Goal: Find specific page/section: Find specific page/section

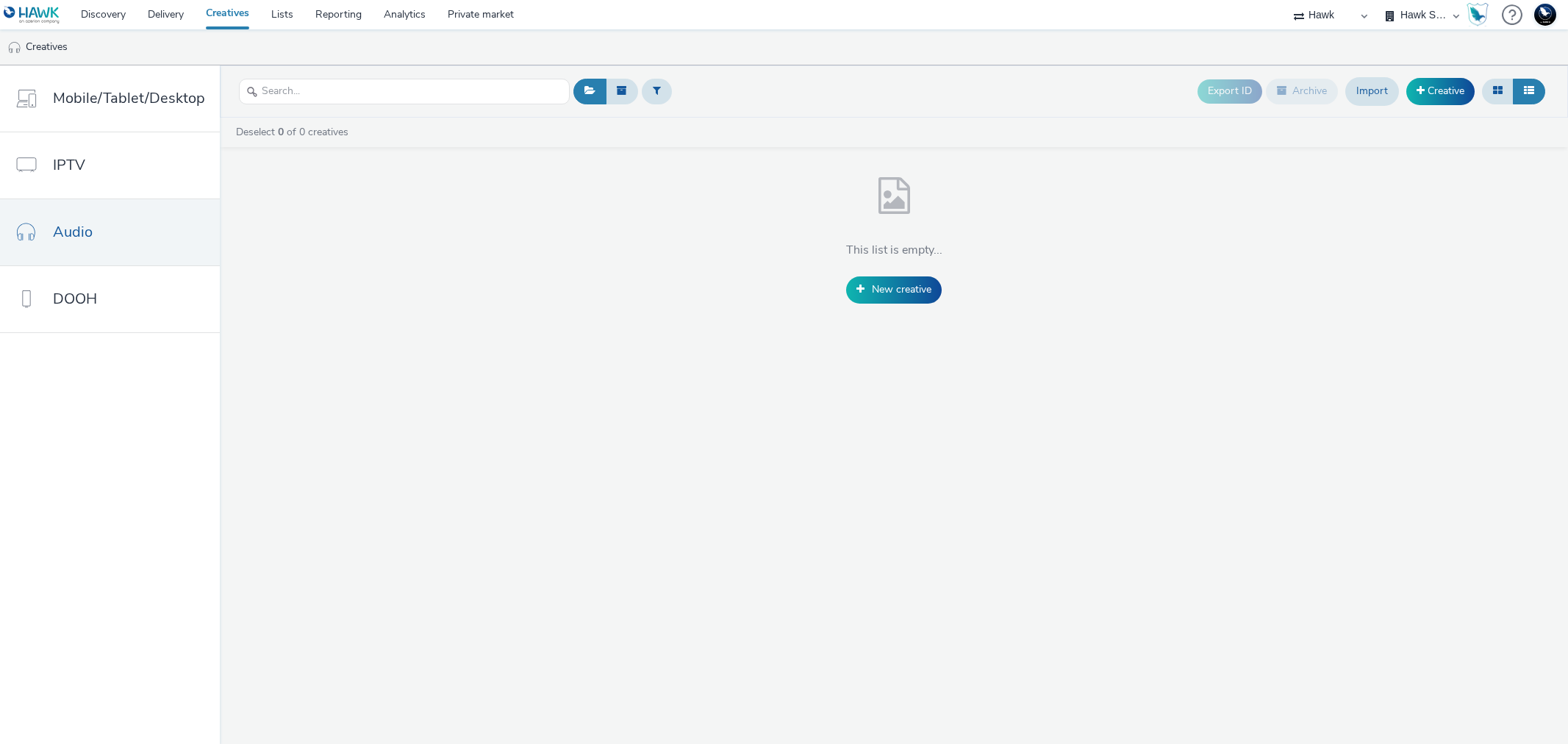
select select "11a7df10-284f-415c-b52a-427acf4c31ae"
select select "23ac11bc-76f7-45aa-bb6e-913a84dd47ea"
click at [170, 13] on link "Delivery" at bounding box center [166, 15] width 58 height 30
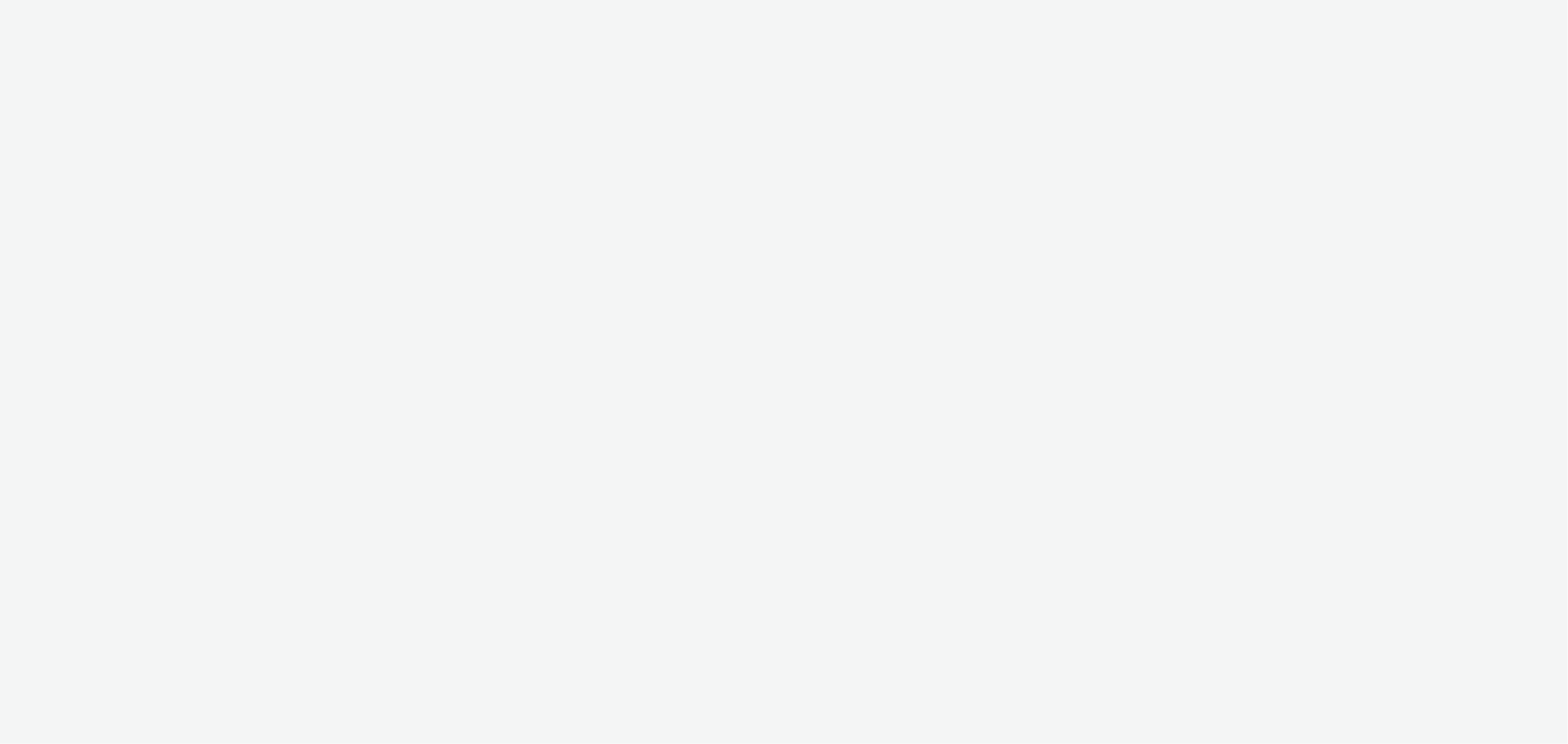
select select "d07aba32-d775-4fed-a722-f10c6504dd64"
select select "f97d6638-e0a1-4f7a-bf46-55015878e29e"
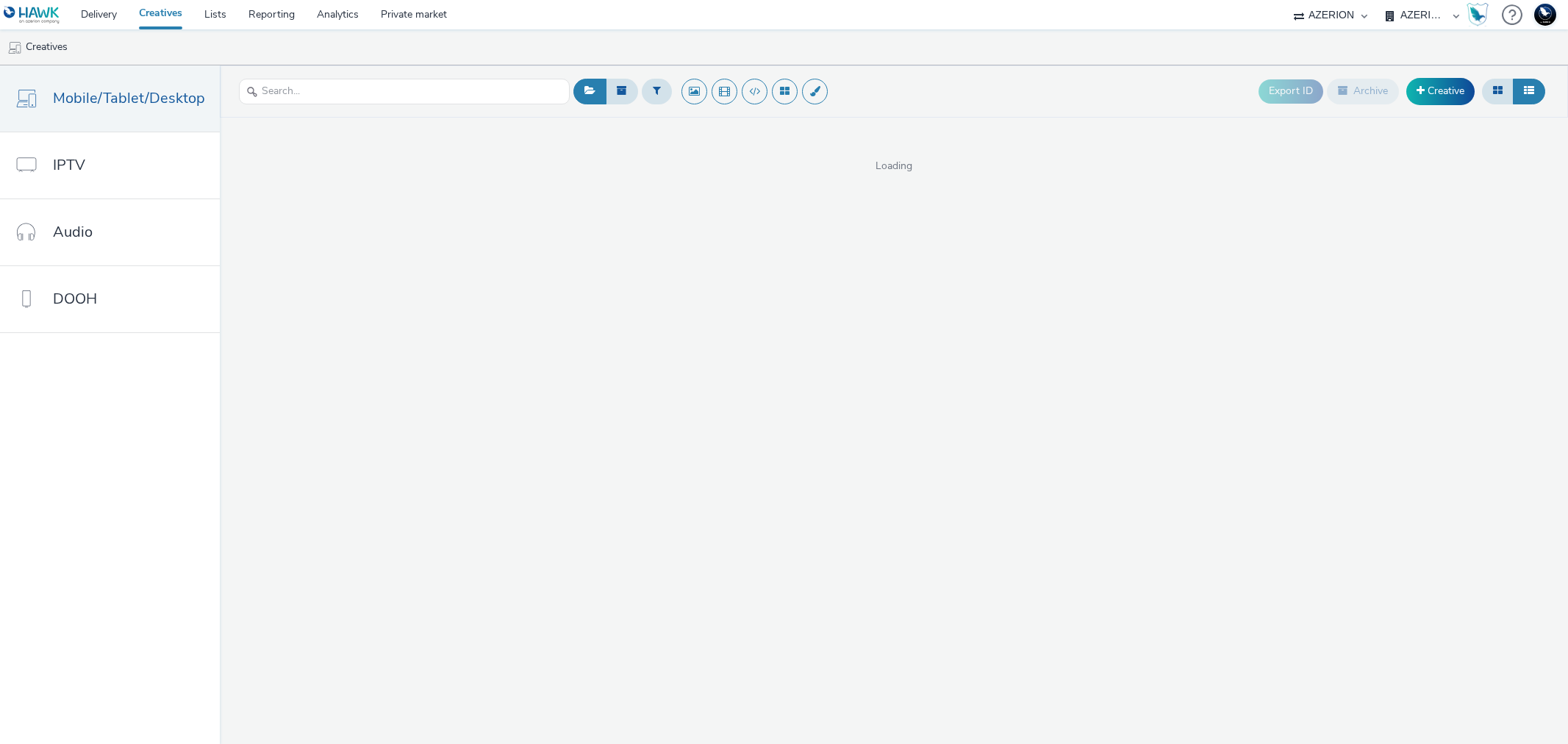
select select "ac009755-aa48-4799-8050-7a339a378eb8"
select select "79162ed7-0017-4339-93b0-3399b708648f"
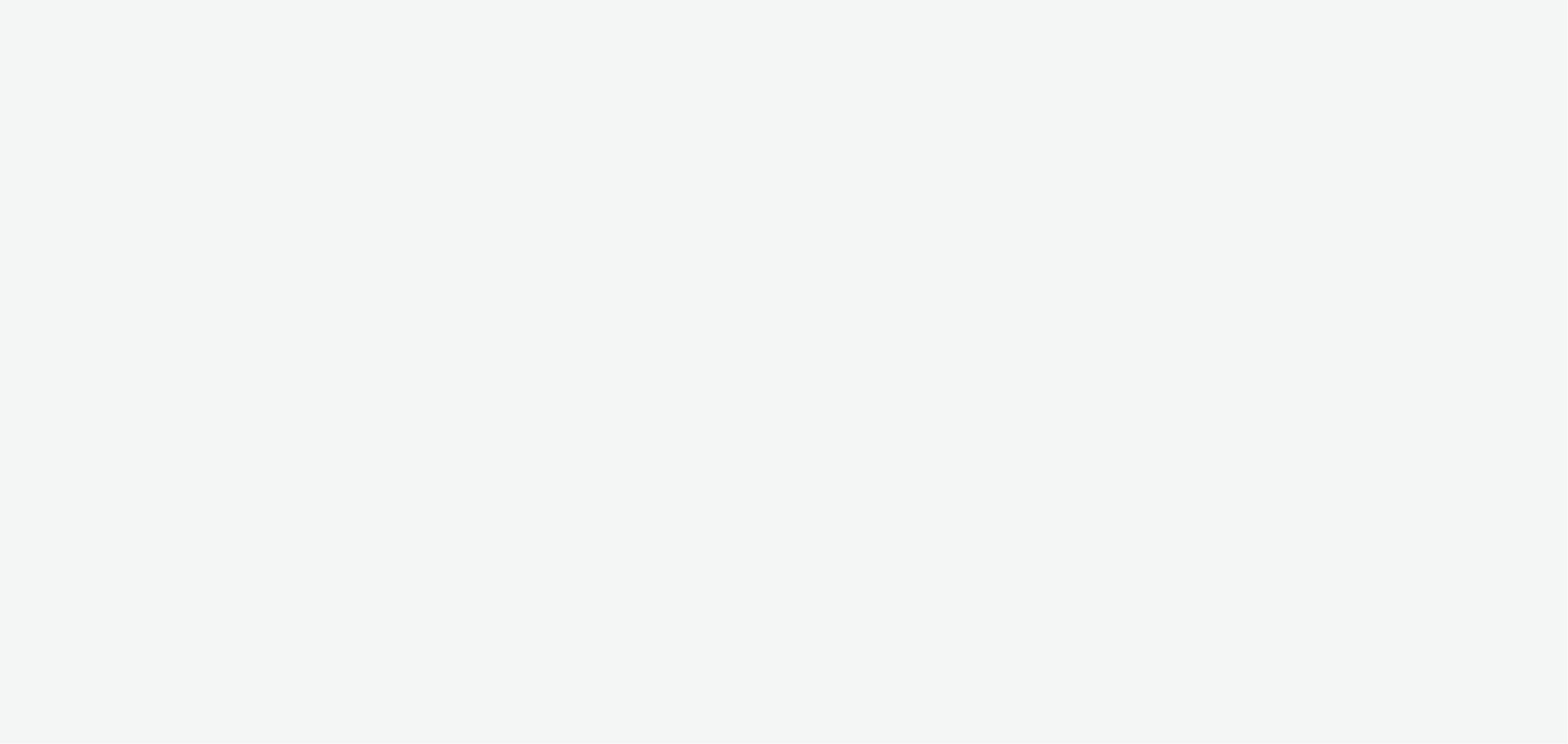
select select "ac009755-aa48-4799-8050-7a339a378eb8"
select select "79162ed7-0017-4339-93b0-3399b708648f"
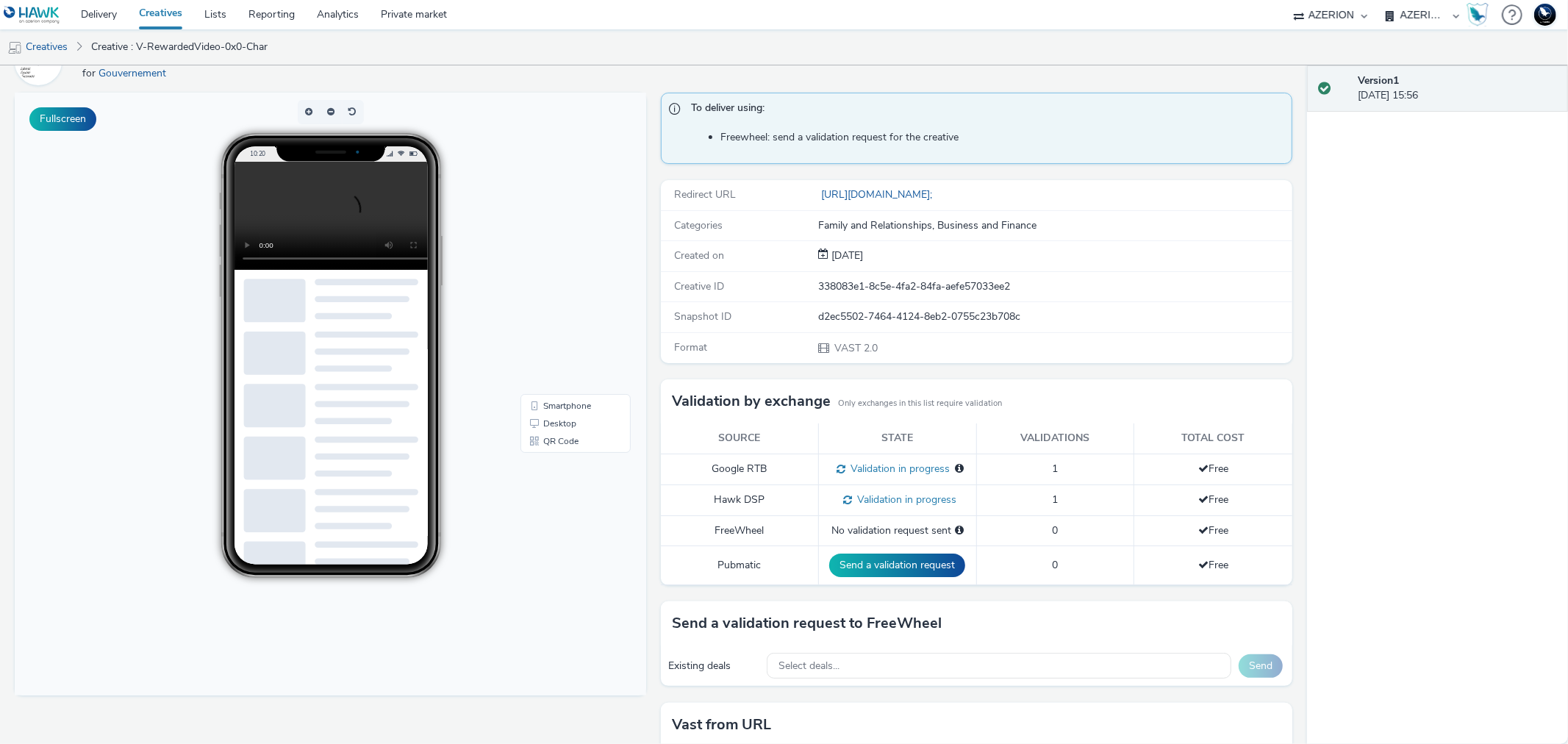
scroll to position [76, 0]
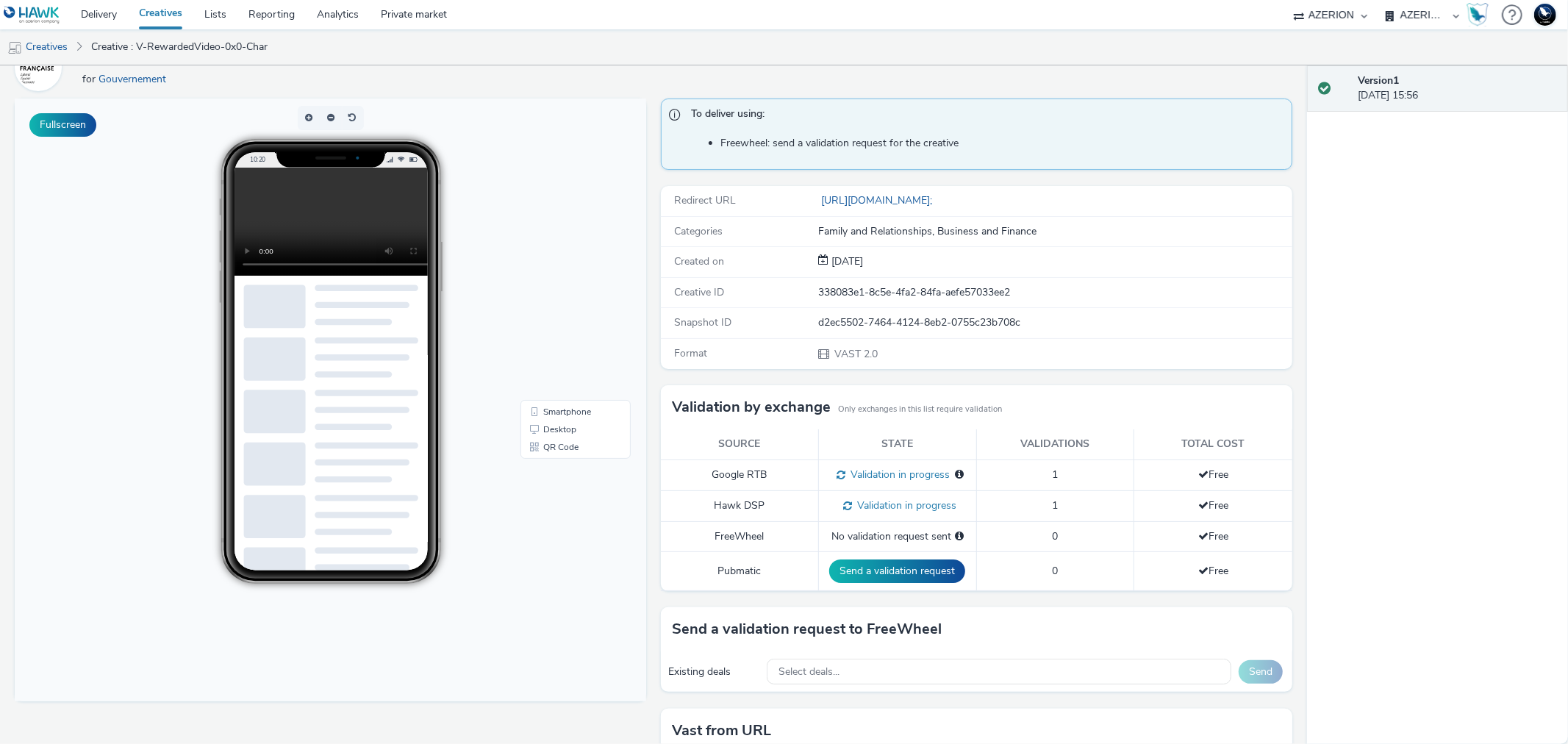
drag, startPoint x: 277, startPoint y: 212, endPoint x: 496, endPoint y: 100, distance: 246.0
click at [496, 100] on div "10:20" at bounding box center [330, 106] width 432 height 15
click at [314, 217] on video at bounding box center [342, 221] width 216 height 108
drag, startPoint x: 314, startPoint y: 217, endPoint x: 566, endPoint y: 144, distance: 262.4
click at [566, 144] on body "10:20 Smartphone Desktop QR Code" at bounding box center [330, 400] width 632 height 603
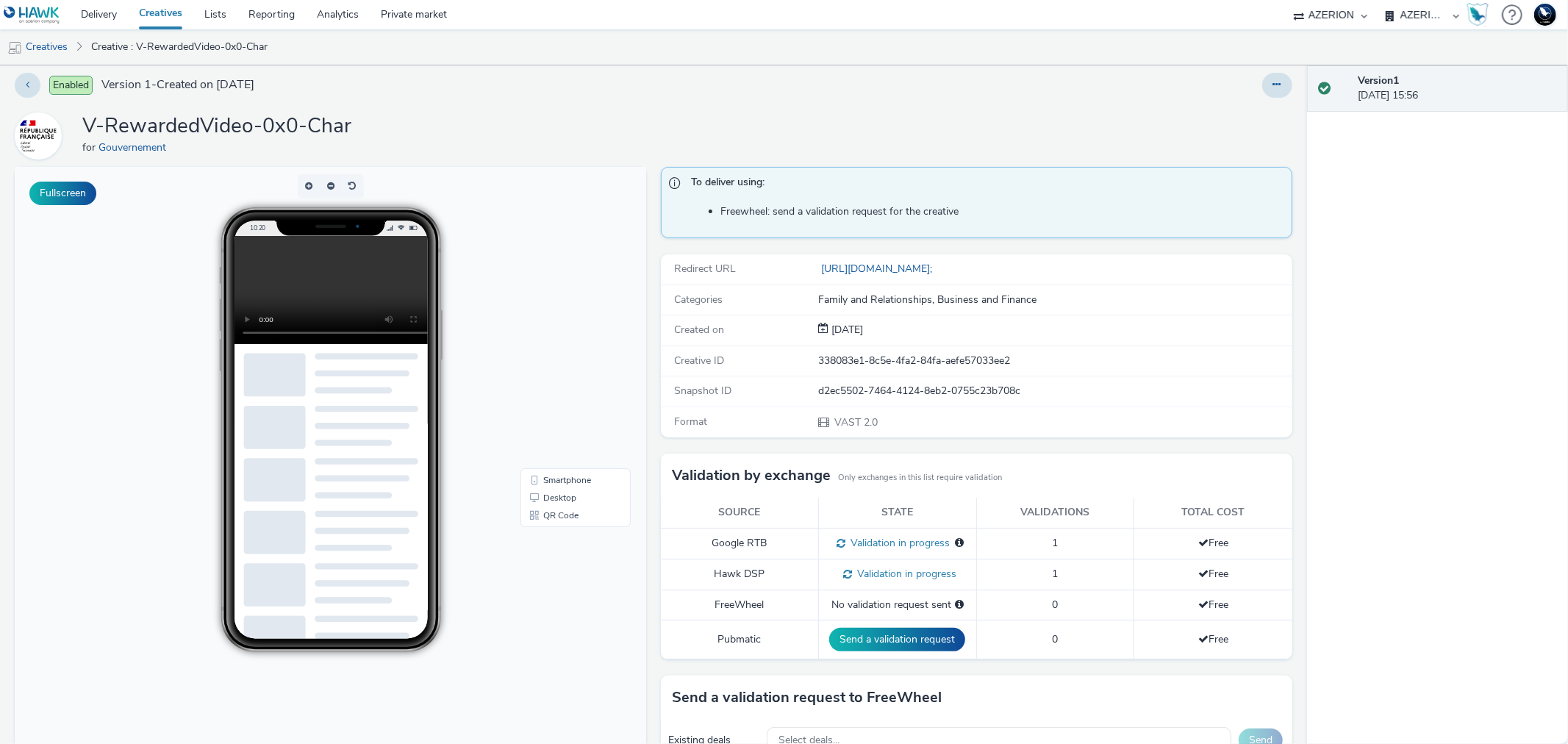
scroll to position [0, 0]
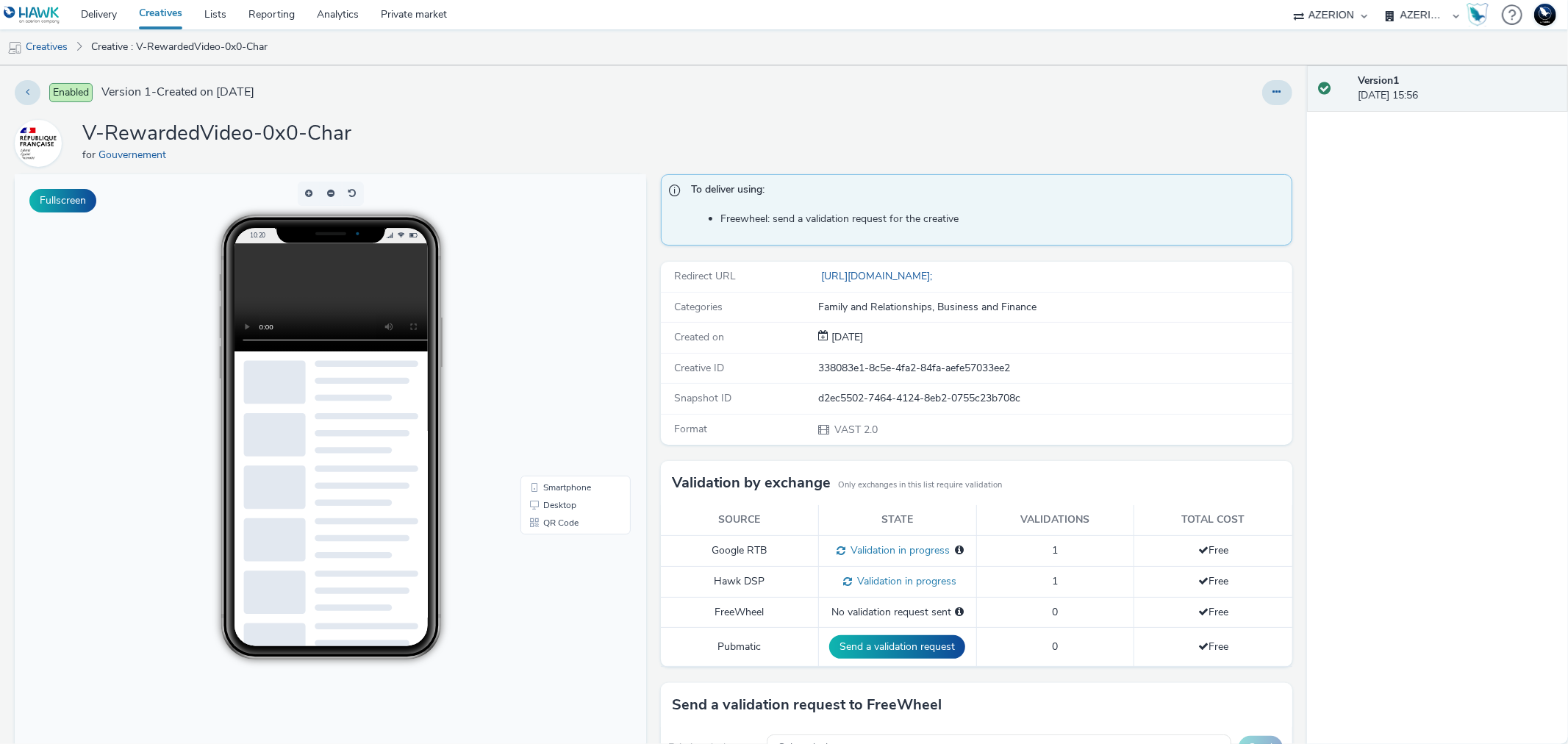
drag, startPoint x: 334, startPoint y: 283, endPoint x: 576, endPoint y: 190, distance: 259.3
click at [576, 190] on body "10:20 Smartphone Desktop QR Code" at bounding box center [330, 475] width 632 height 603
click at [932, 276] on link "https://server.adform.net/videoad/c/?bn=83539020;cdata=oSjHQqhlDrbeeA4423OjDu74…" at bounding box center [877, 276] width 120 height 14
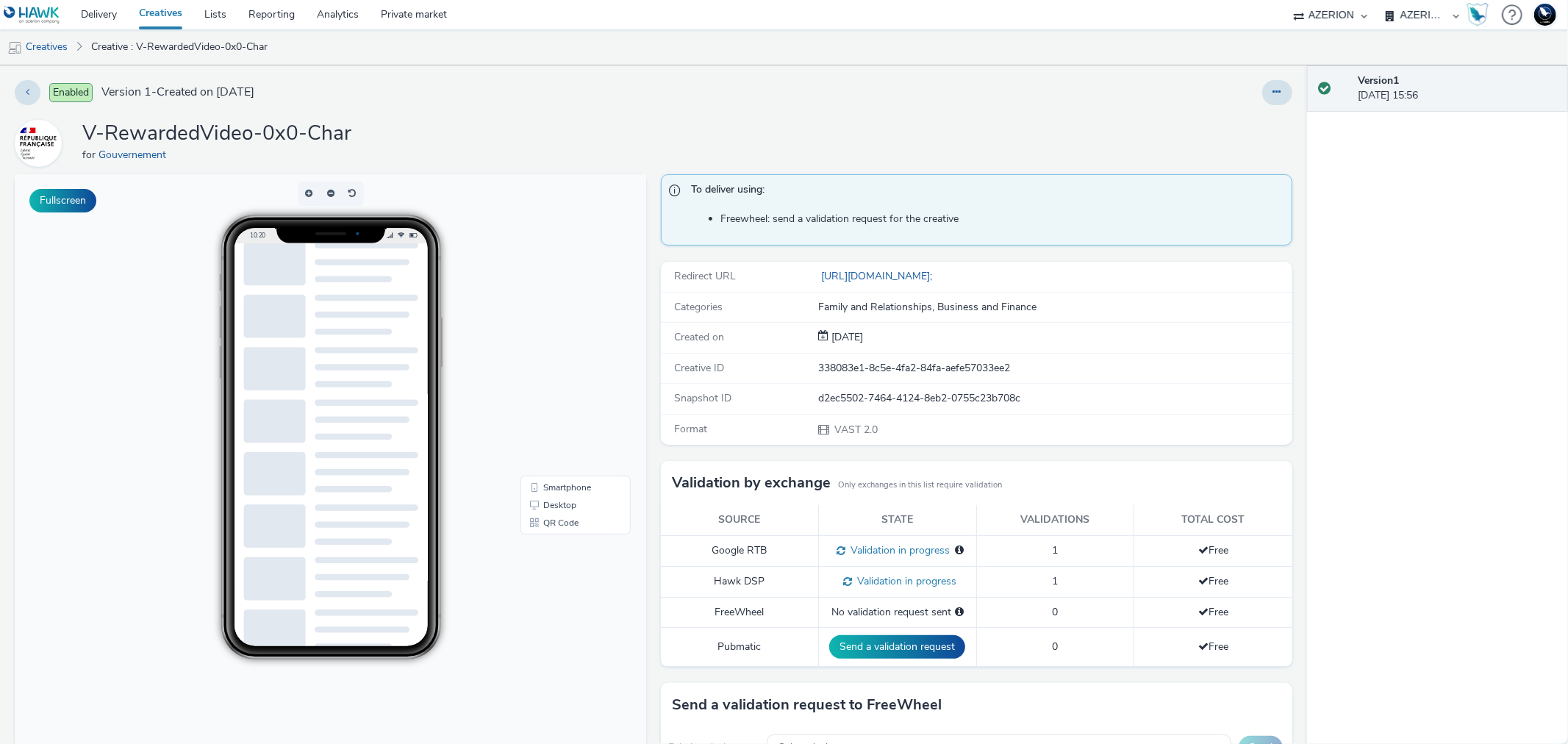
scroll to position [184, 0]
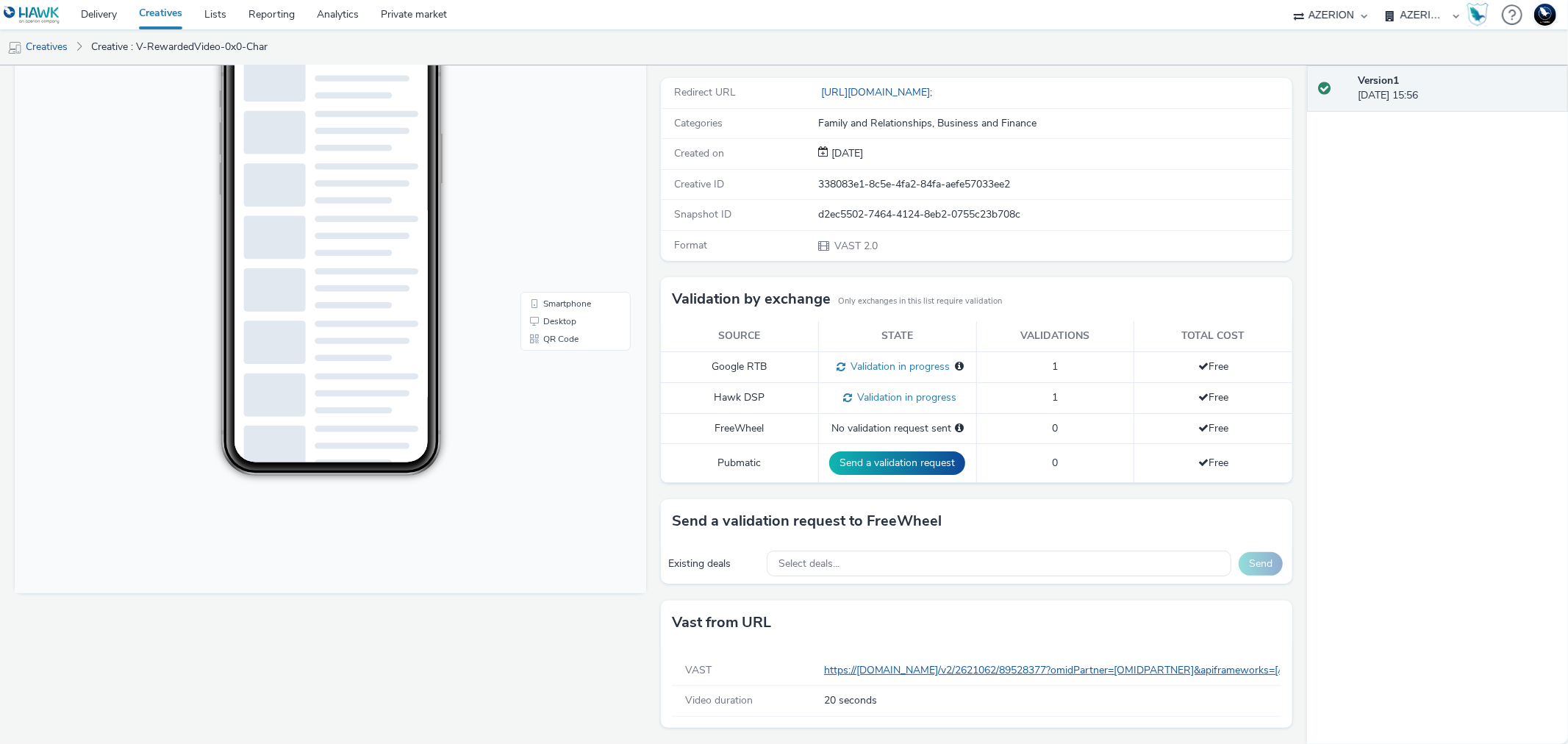
click at [900, 669] on link "https://unified.adsafeprotected.com/v2/2621062/89528377?omidPartner=[OMIDPARTNE…" at bounding box center [1544, 670] width 1441 height 14
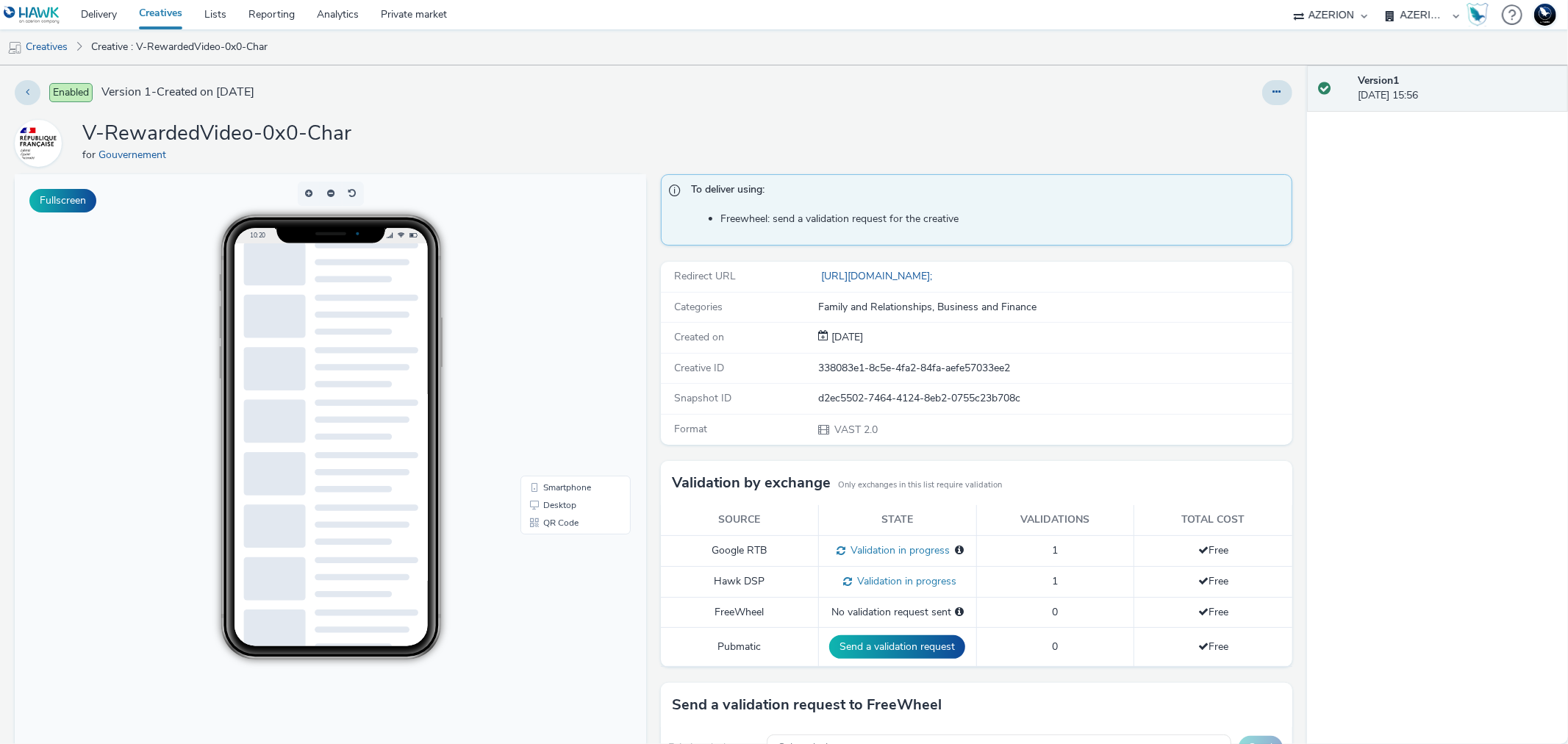
scroll to position [0, 0]
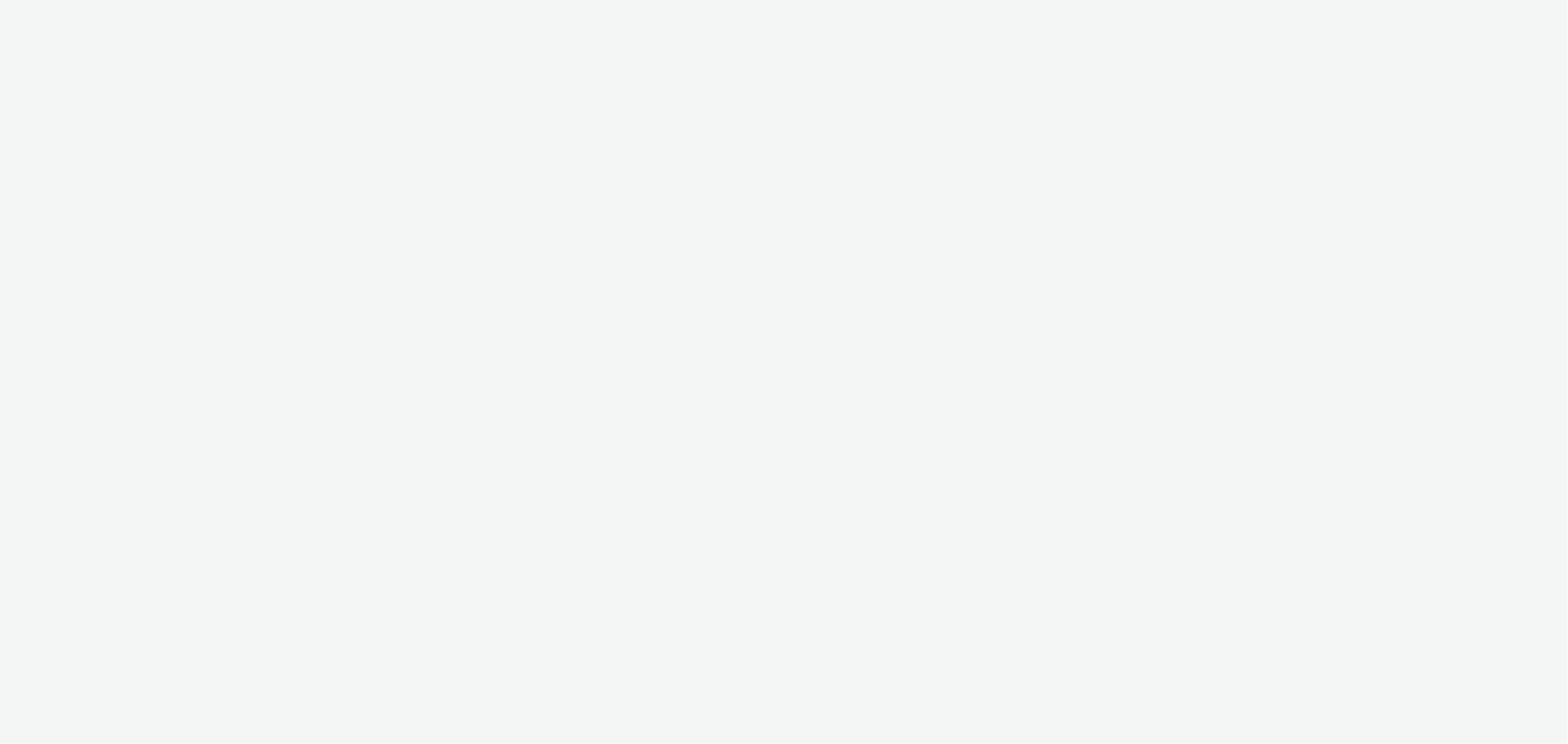
select select "ac009755-aa48-4799-8050-7a339a378eb8"
select select "79162ed7-0017-4339-93b0-3399b708648f"
select select "ac009755-aa48-4799-8050-7a339a378eb8"
select select "79162ed7-0017-4339-93b0-3399b708648f"
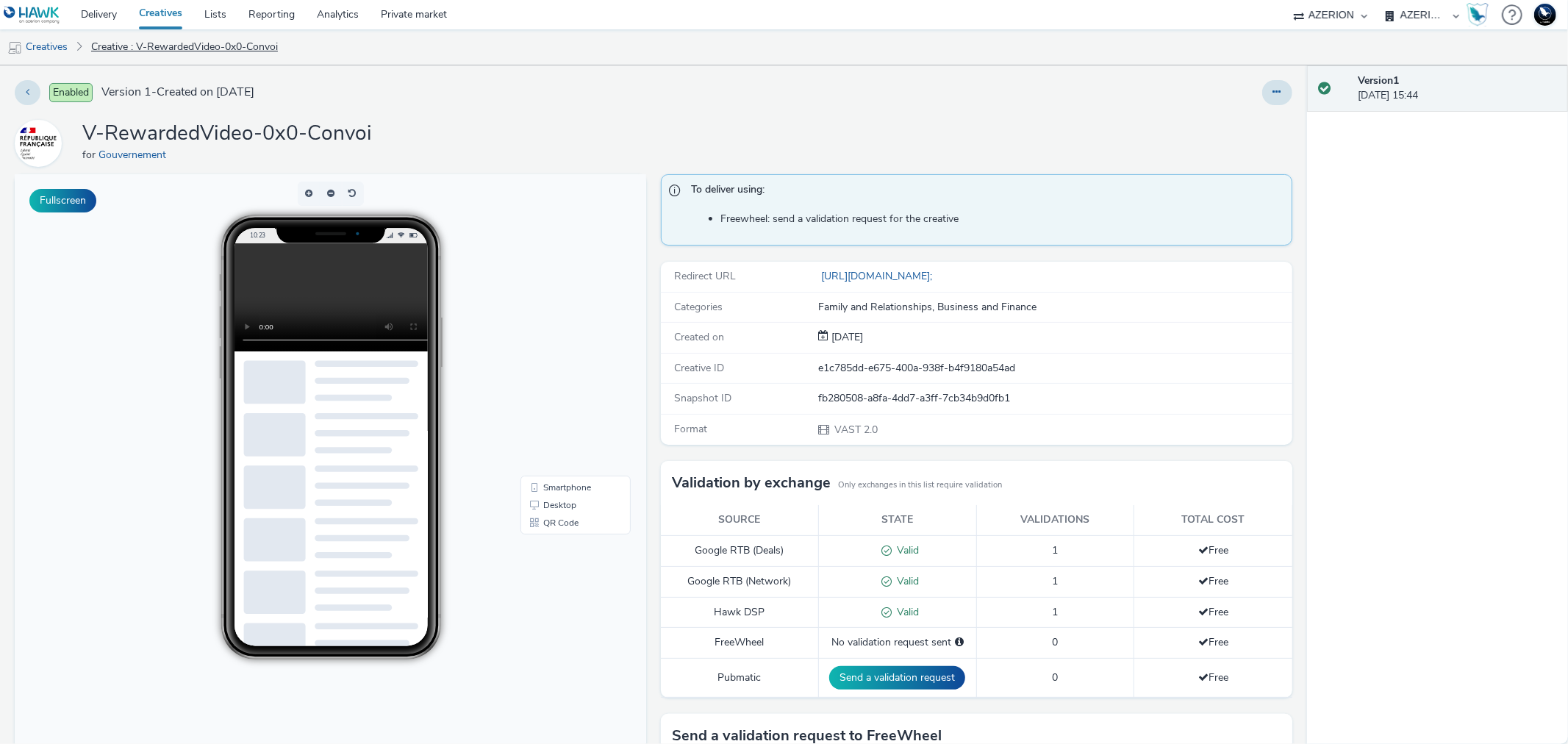
click at [136, 52] on link "Creative : V-RewardedVideo-0x0-Convoi" at bounding box center [185, 47] width 202 height 35
click at [549, 512] on link "Desktop" at bounding box center [575, 505] width 104 height 18
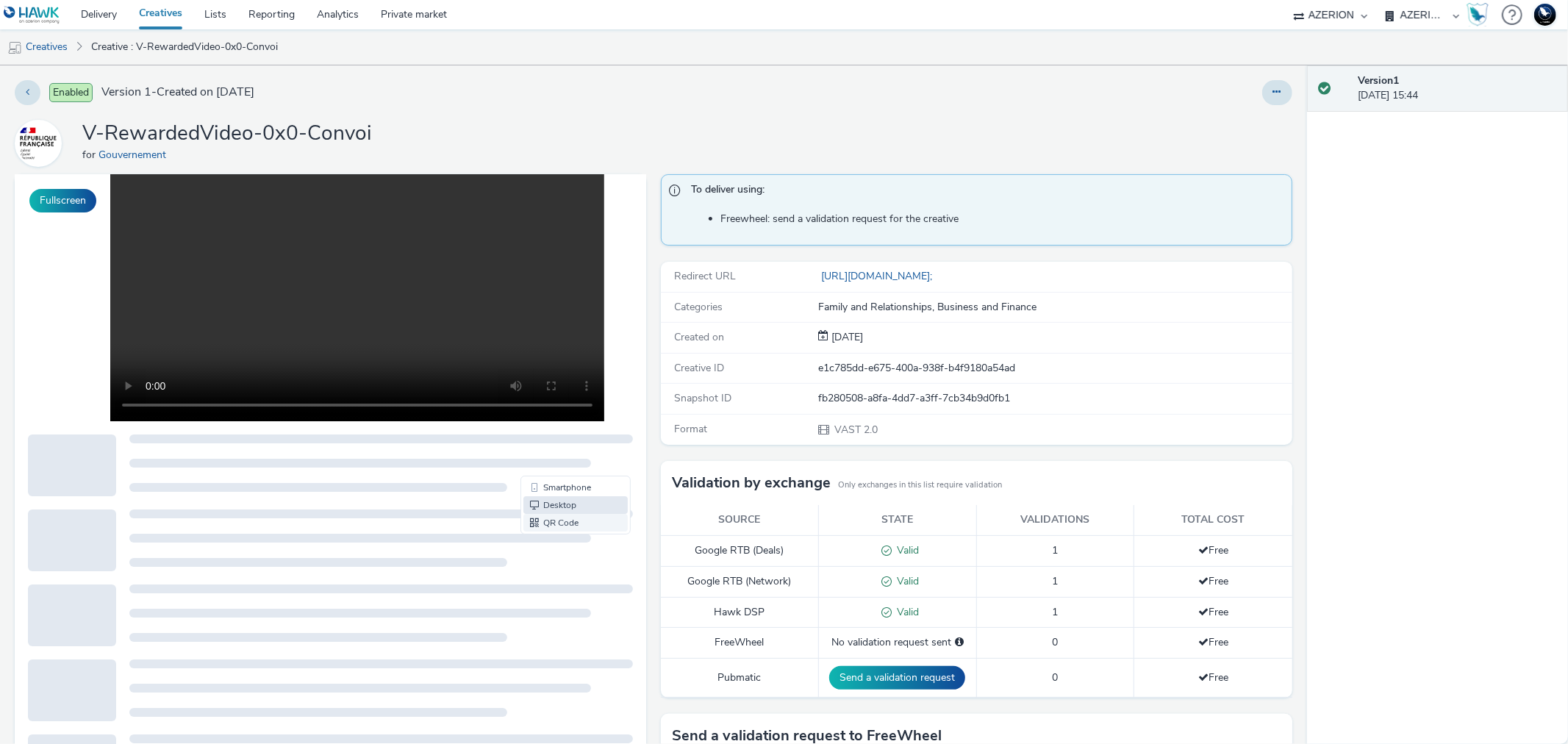
click at [557, 522] on link "QR Code" at bounding box center [575, 523] width 104 height 18
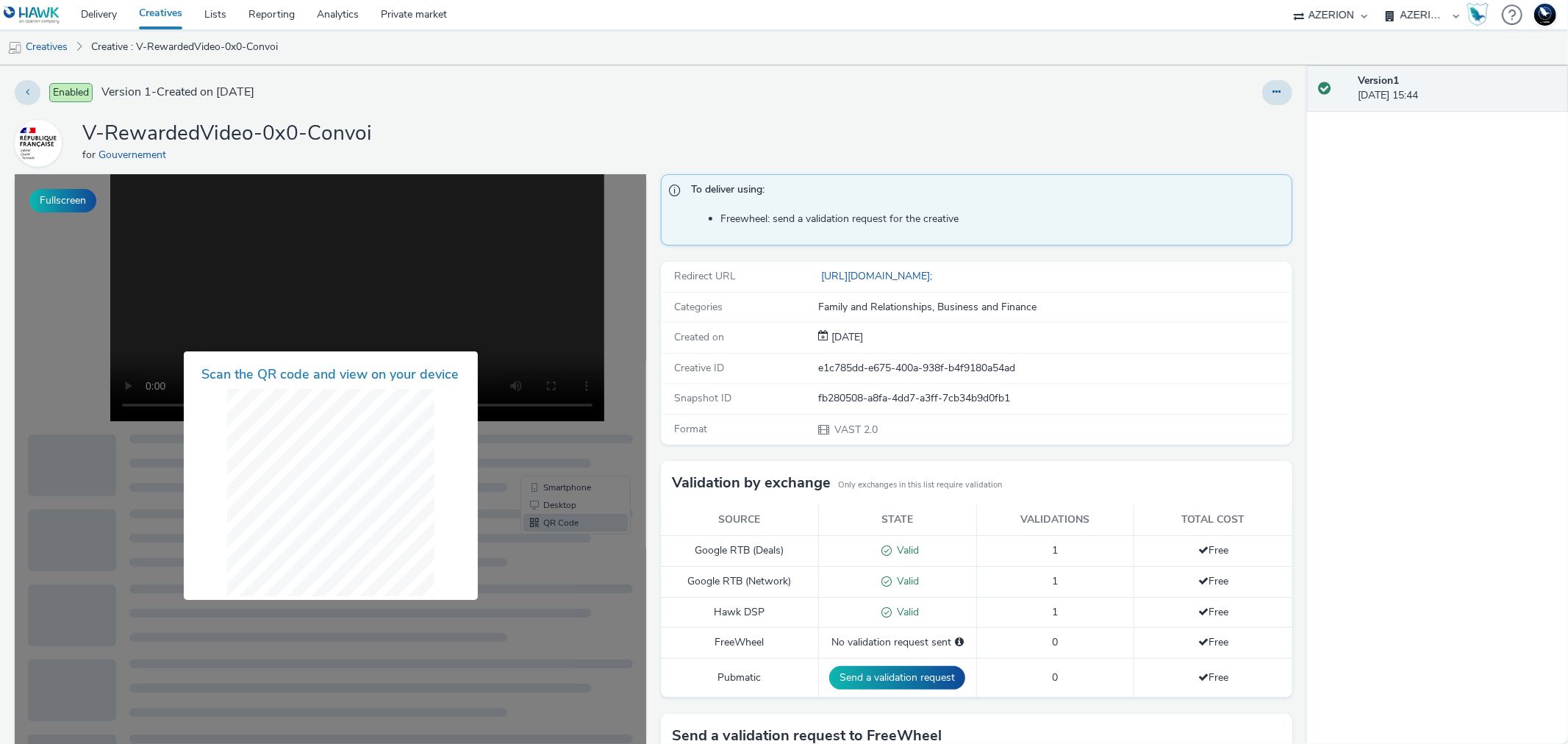
click at [466, 279] on div at bounding box center [330, 475] width 632 height 603
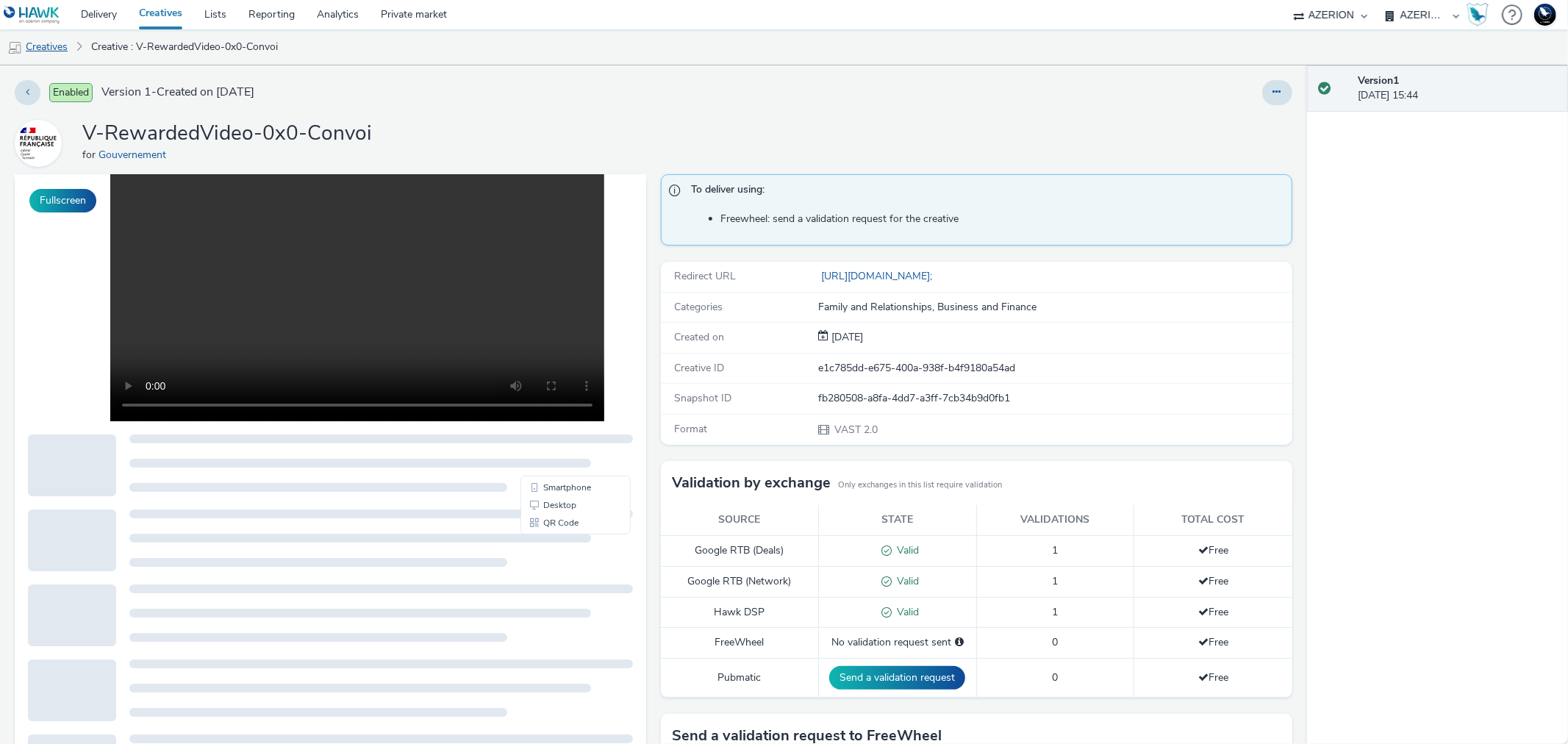
click at [52, 44] on link "Creatives" at bounding box center [37, 47] width 75 height 35
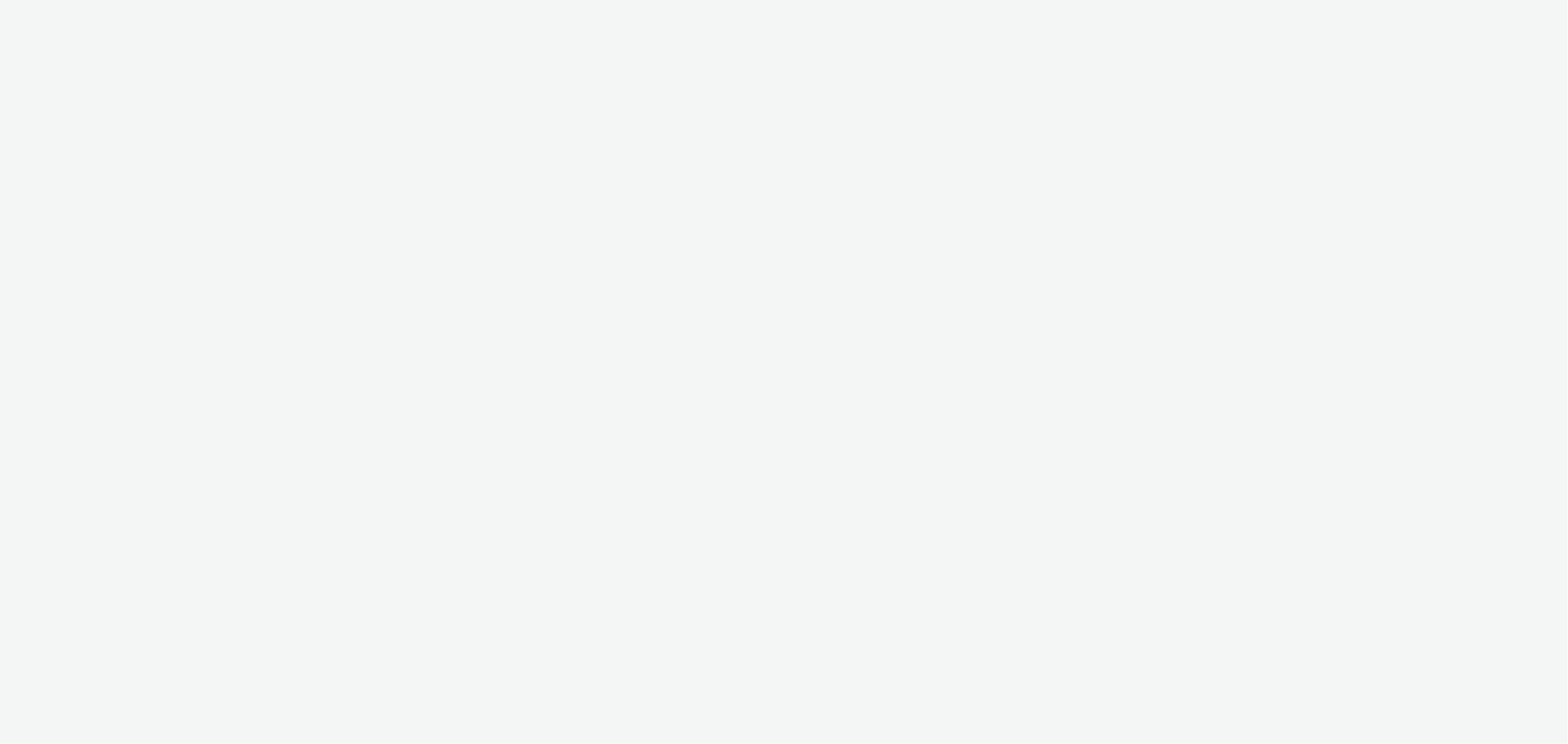
select select "ac009755-aa48-4799-8050-7a339a378eb8"
select select "79162ed7-0017-4339-93b0-3399b708648f"
select select "ac009755-aa48-4799-8050-7a339a378eb8"
select select "79162ed7-0017-4339-93b0-3399b708648f"
select select "ac009755-aa48-4799-8050-7a339a378eb8"
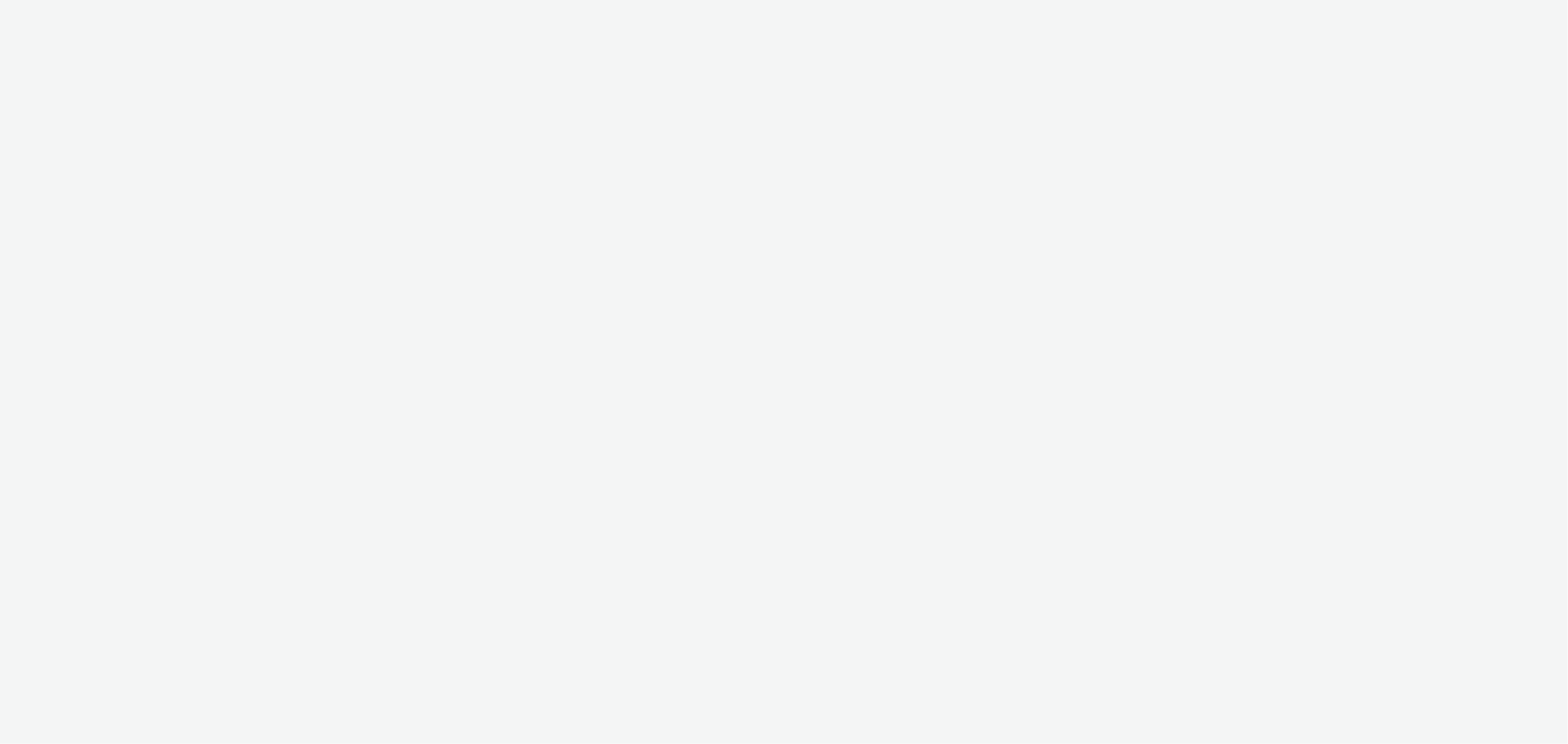
select select "79162ed7-0017-4339-93b0-3399b708648f"
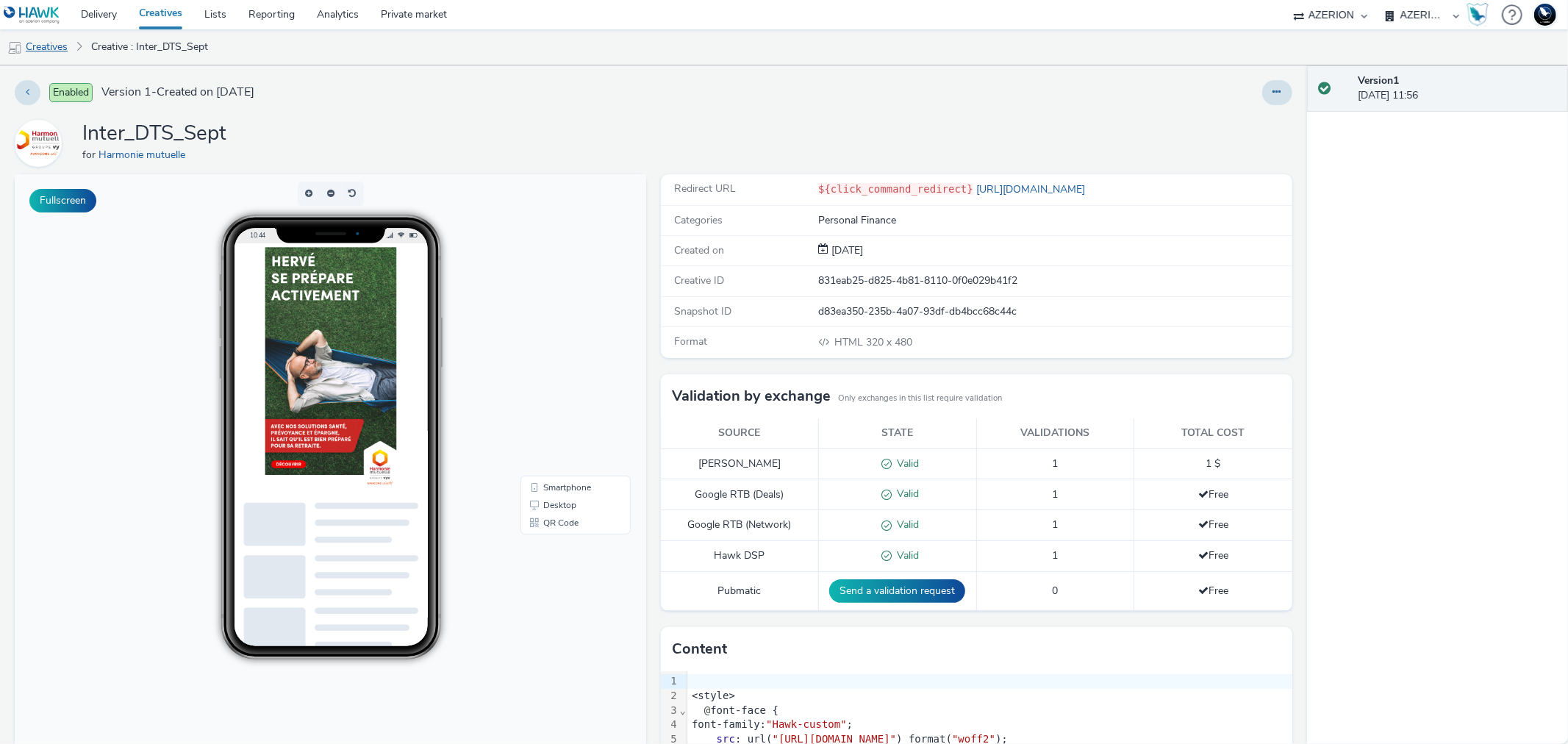
click at [56, 48] on link "Creatives" at bounding box center [37, 47] width 75 height 35
